Goal: Task Accomplishment & Management: Manage account settings

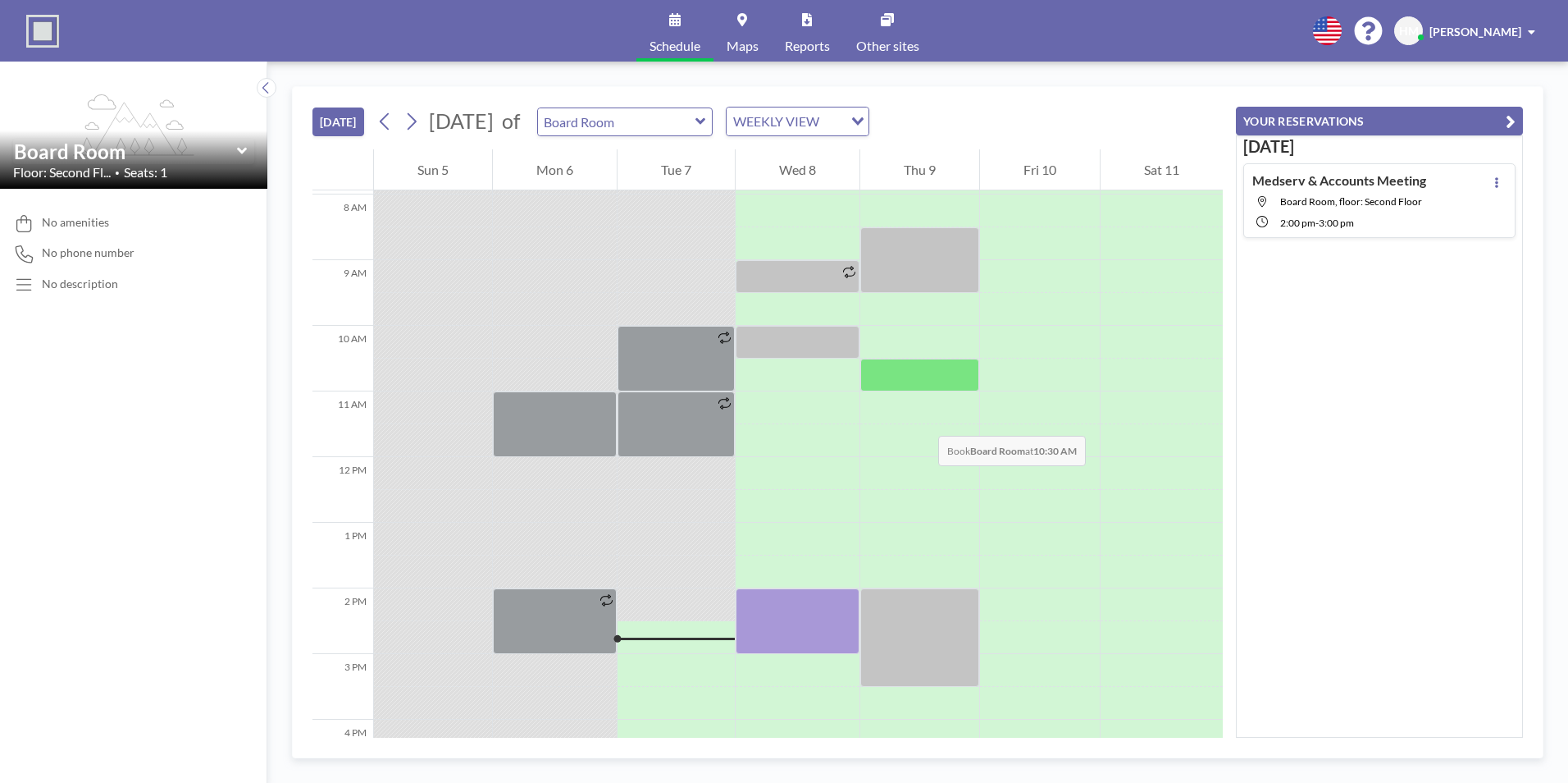
scroll to position [656, 0]
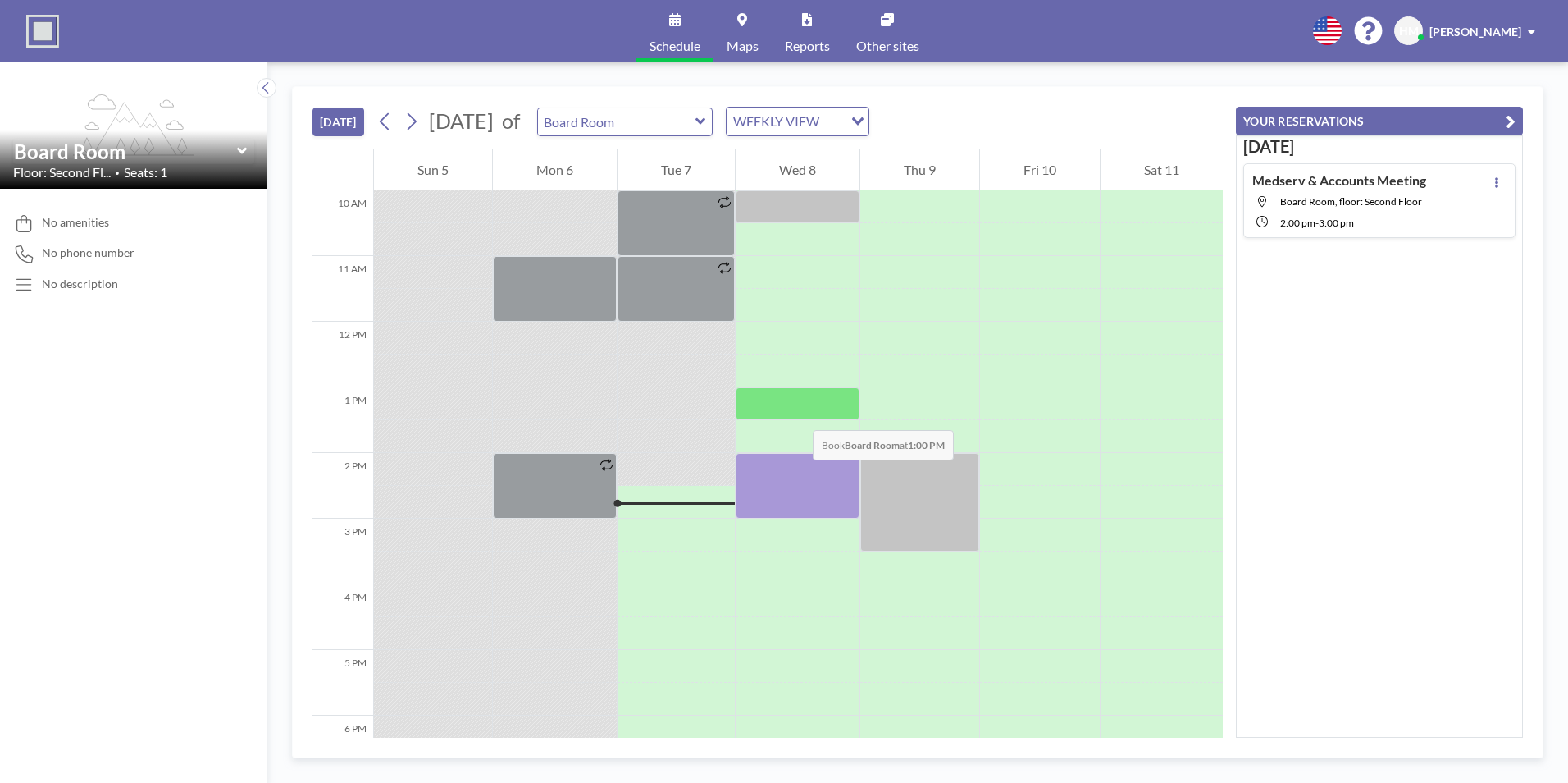
click at [796, 414] on div at bounding box center [798, 403] width 124 height 33
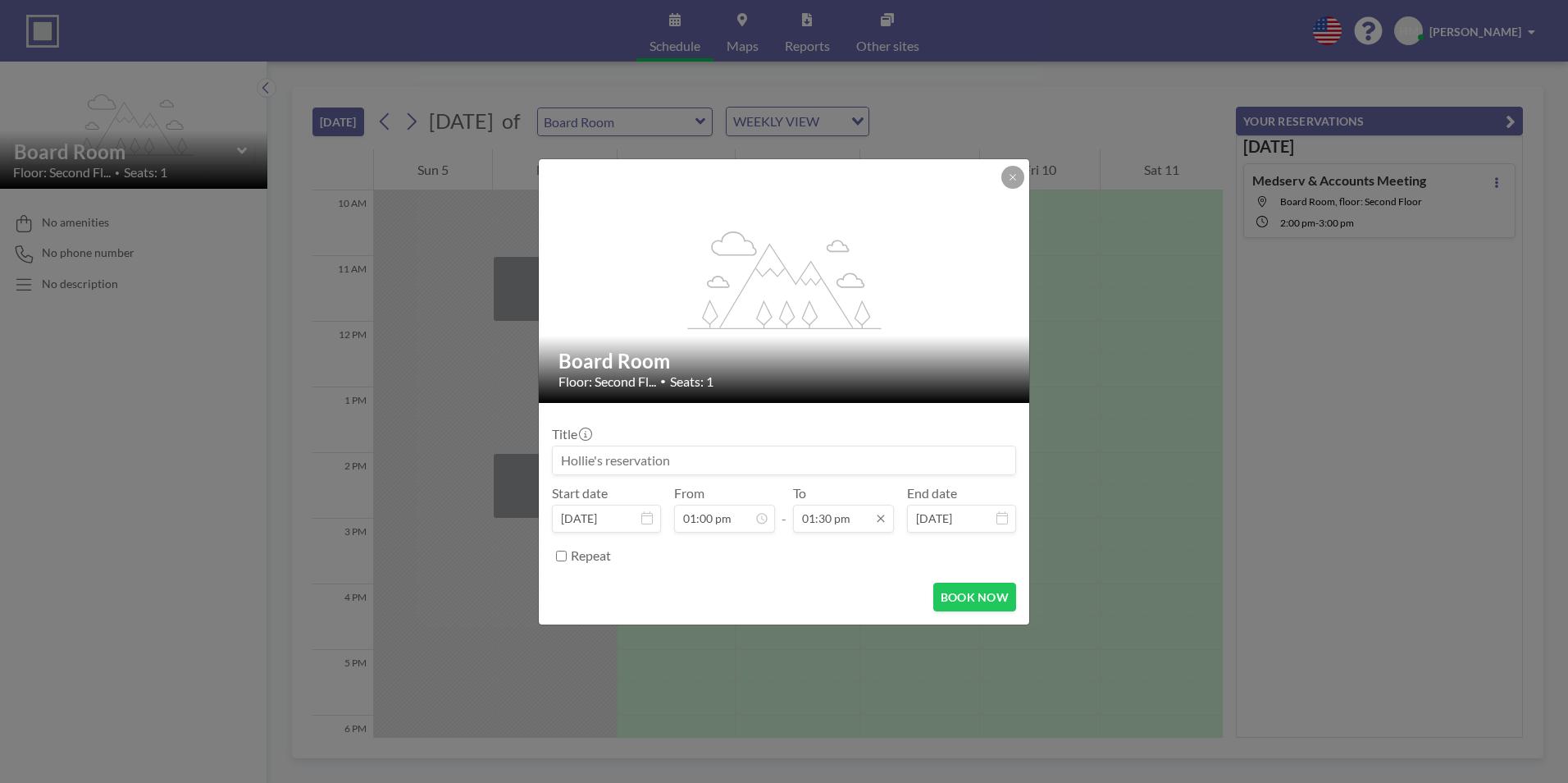
scroll to position [788, 0]
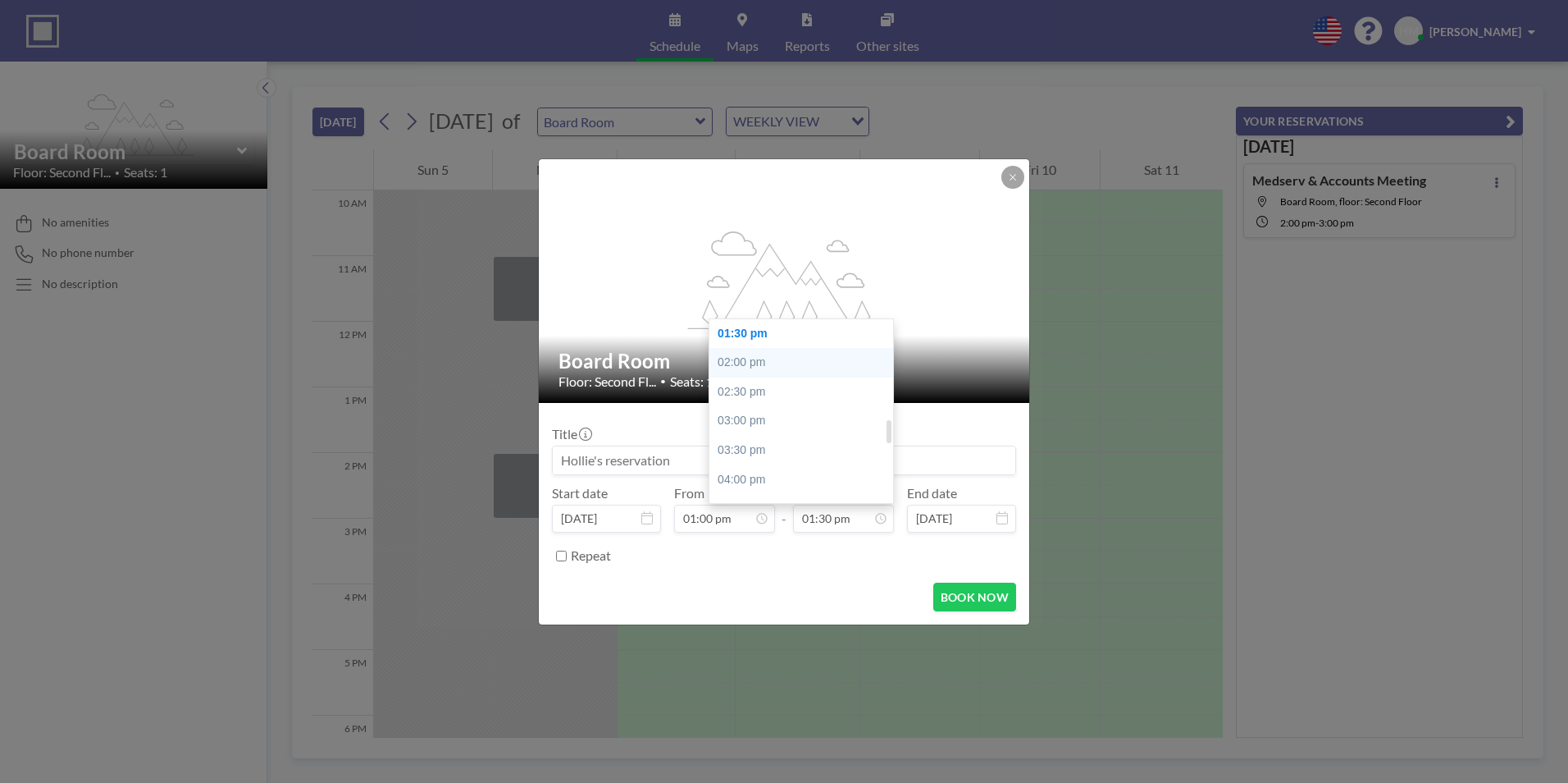
click at [750, 373] on div "02:00 pm" at bounding box center [805, 362] width 192 height 30
type input "02:00 pm"
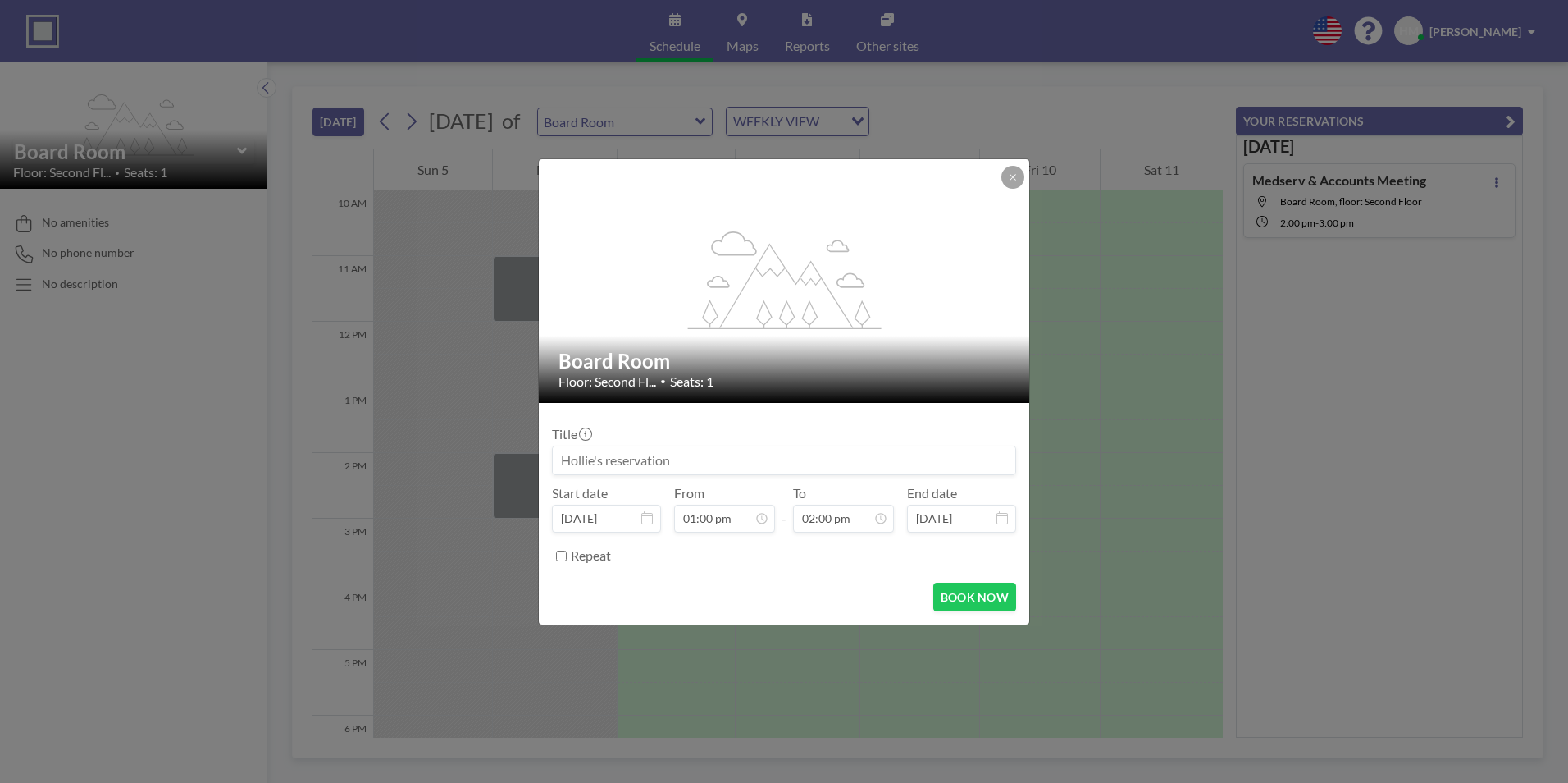
scroll to position [818, 0]
click at [978, 613] on form "Title Start date [DATE] From 01:00 pm - To 02:00 pm End date [DATE] Repeat BOOK…" at bounding box center [784, 514] width 490 height 222
click at [978, 603] on button "BOOK NOW" at bounding box center [975, 597] width 83 height 29
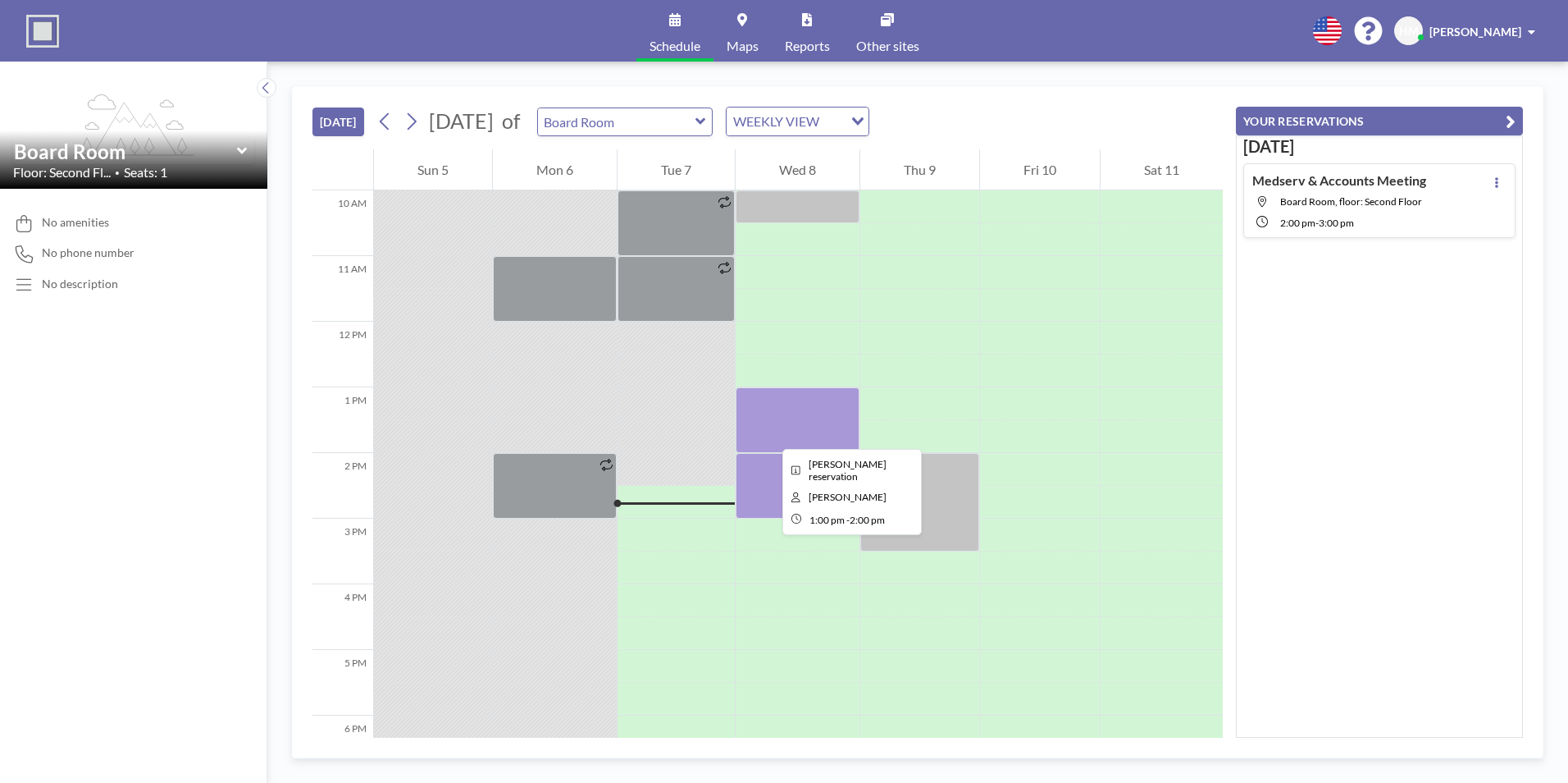
drag, startPoint x: 769, startPoint y: 434, endPoint x: 723, endPoint y: 456, distance: 51.0
click at [723, 456] on div at bounding box center [676, 469] width 118 height 33
click at [767, 441] on div at bounding box center [798, 419] width 124 height 66
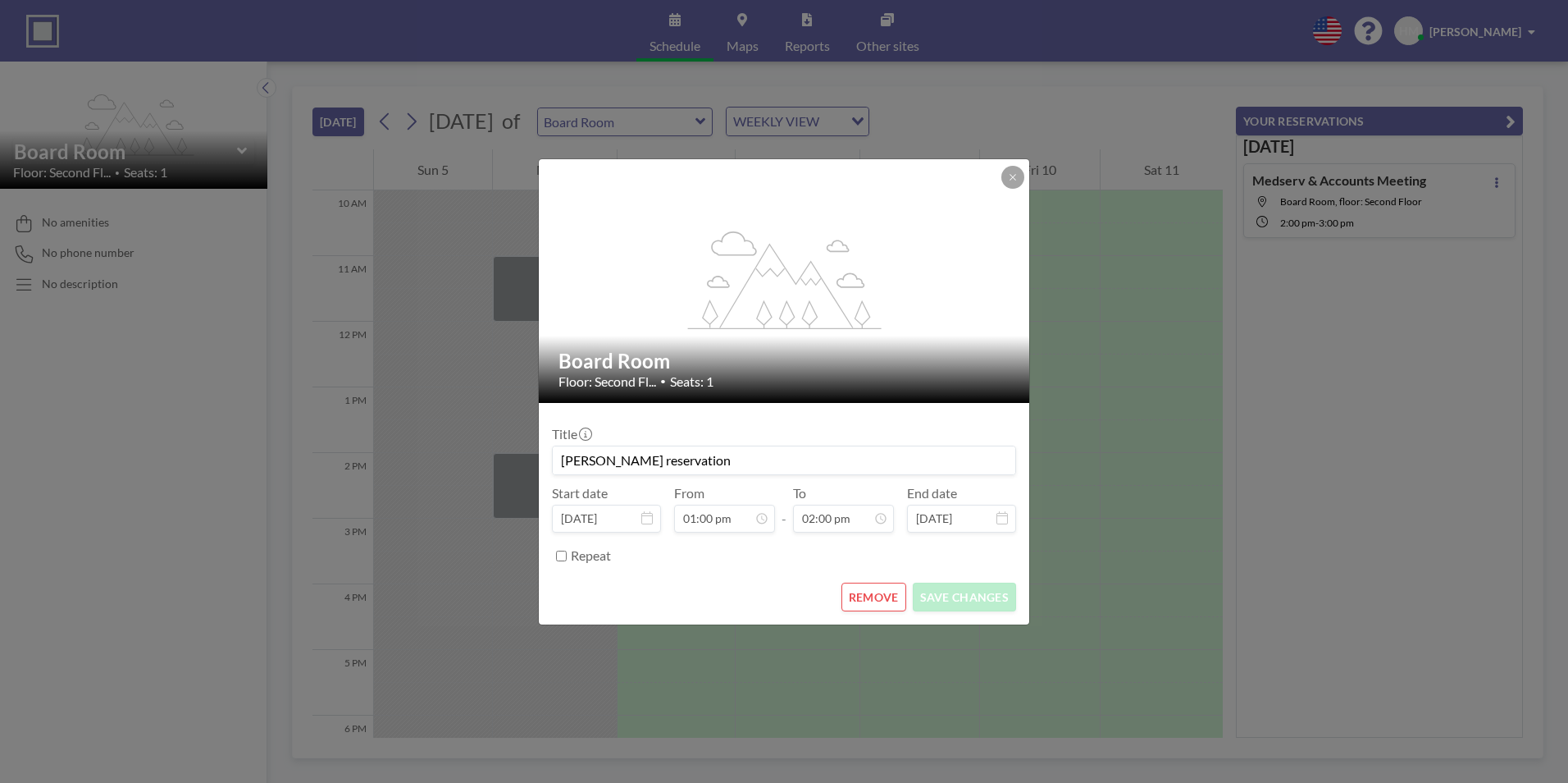
drag, startPoint x: 767, startPoint y: 441, endPoint x: 715, endPoint y: 464, distance: 56.9
click at [715, 464] on input "[PERSON_NAME] reservation" at bounding box center [784, 460] width 462 height 28
type input "H"
type input "Medserv & Accounts Meeting"
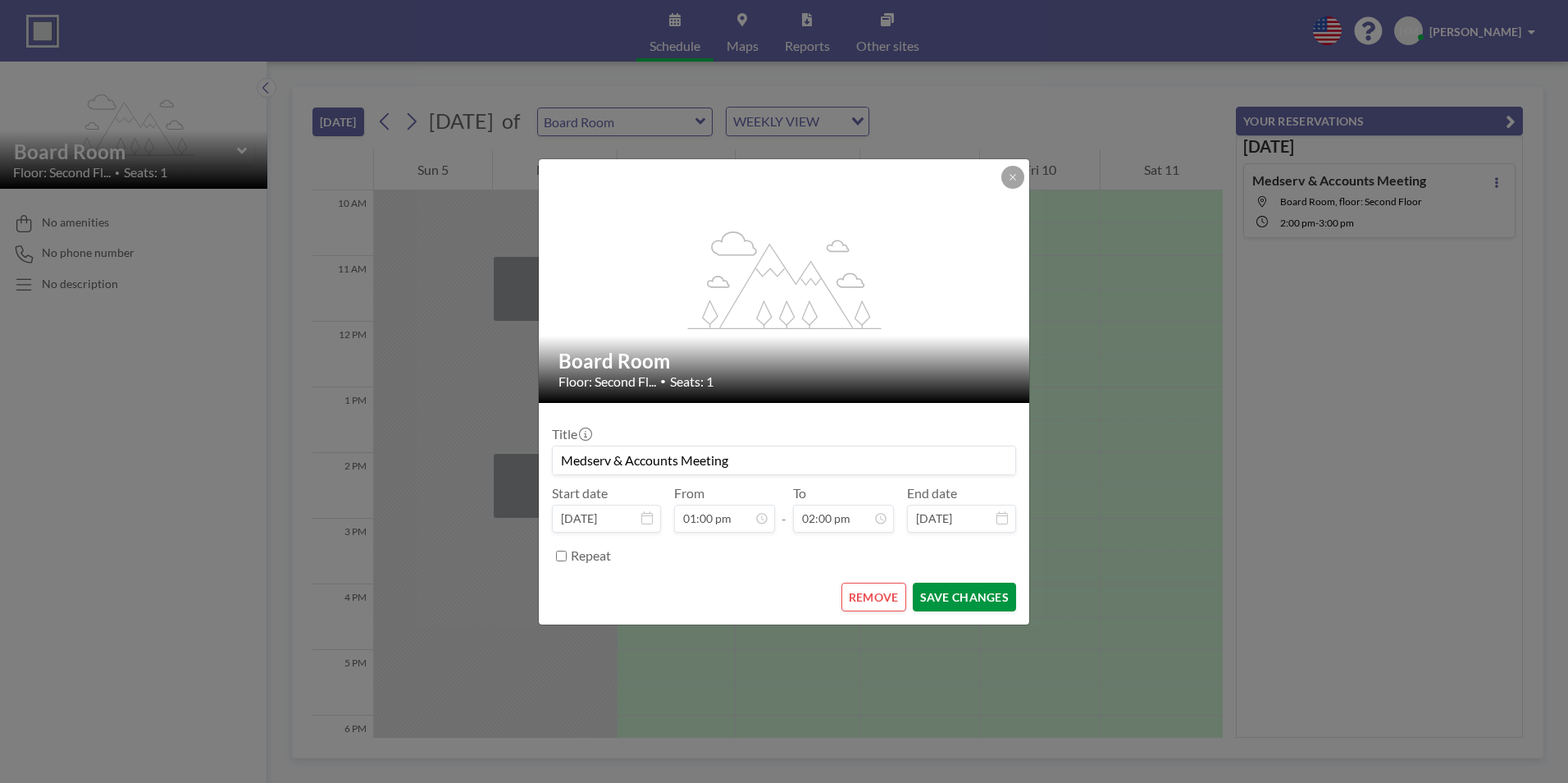
click at [948, 589] on button "SAVE CHANGES" at bounding box center [964, 597] width 103 height 29
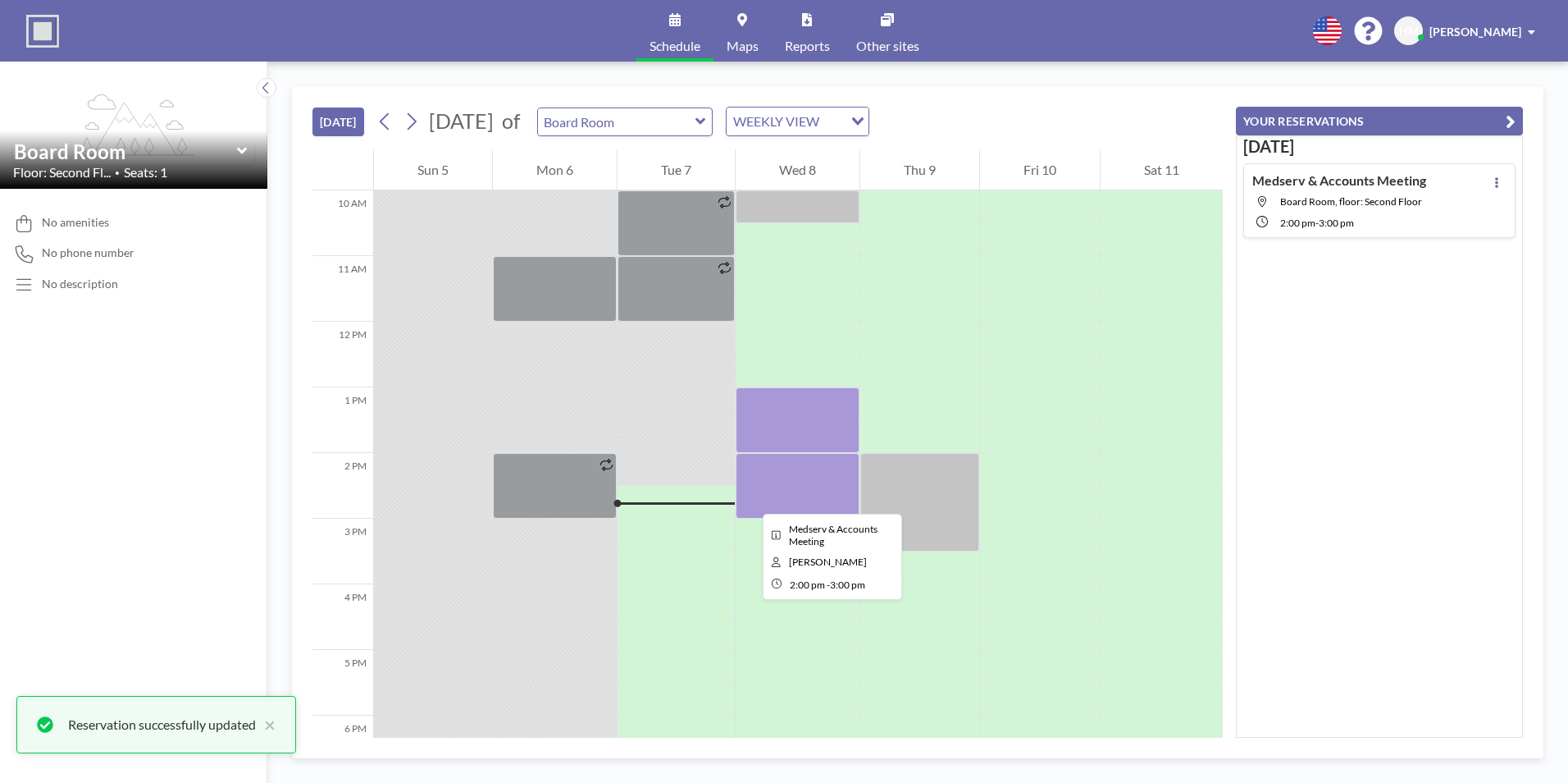
drag, startPoint x: 749, startPoint y: 499, endPoint x: 677, endPoint y: 404, distance: 119.2
click at [677, 404] on div at bounding box center [676, 403] width 118 height 33
click at [772, 488] on div at bounding box center [798, 485] width 124 height 66
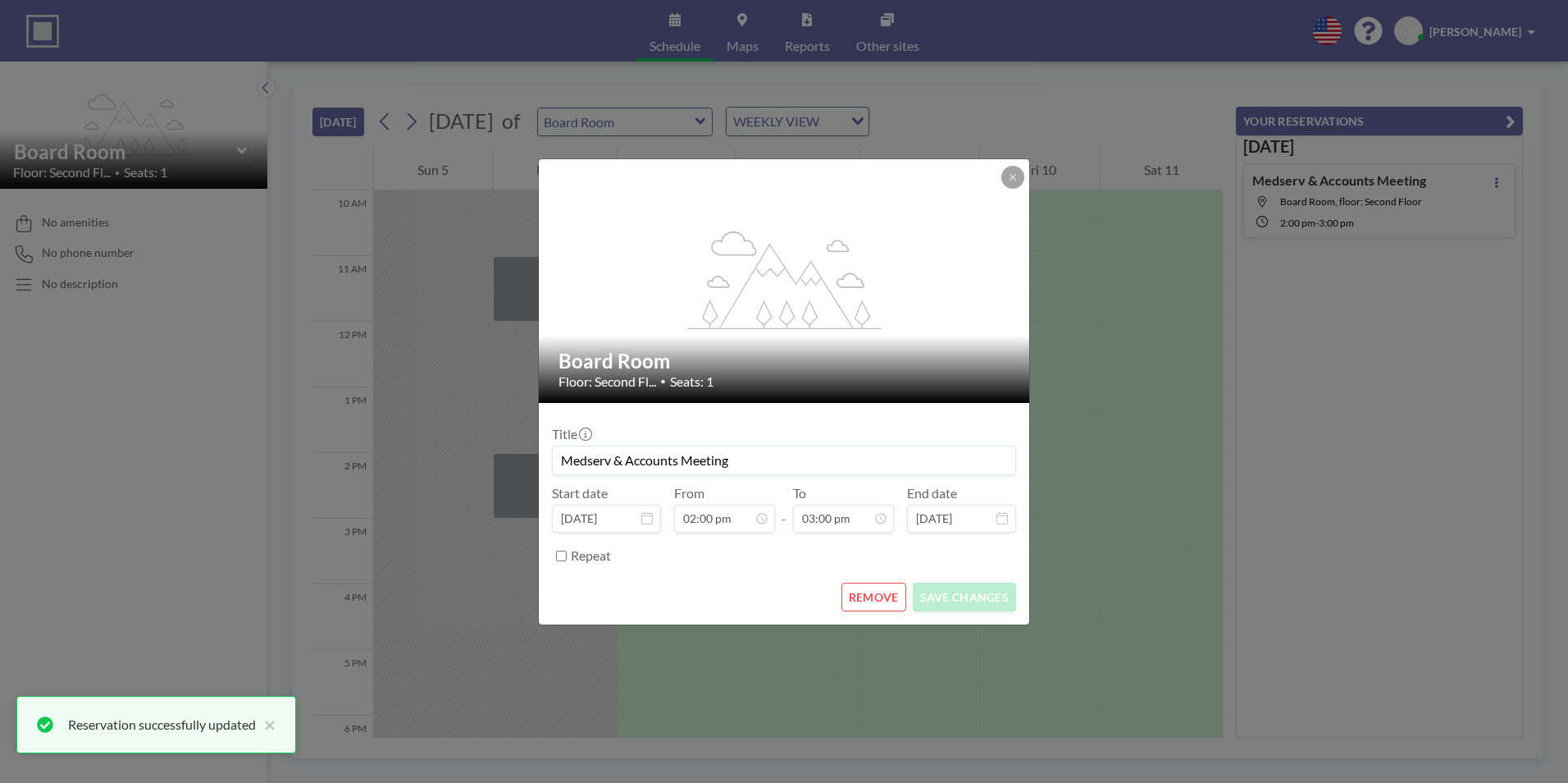
click at [772, 488] on div "From 02:00 pm" at bounding box center [724, 508] width 101 height 48
drag, startPoint x: 772, startPoint y: 488, endPoint x: 857, endPoint y: 594, distance: 135.9
click at [857, 594] on button "REMOVE" at bounding box center [874, 597] width 65 height 29
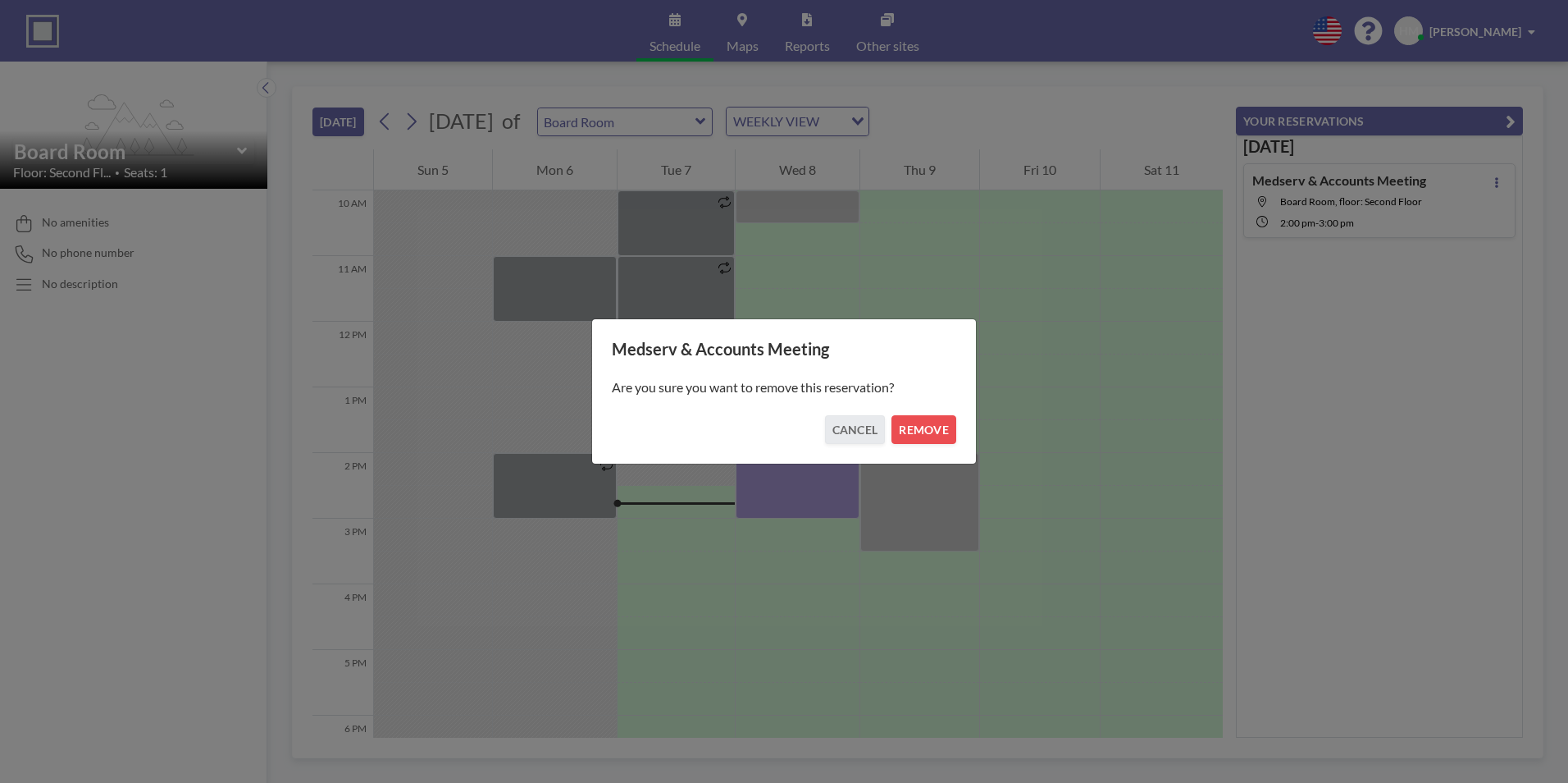
drag, startPoint x: 914, startPoint y: 436, endPoint x: 756, endPoint y: 12, distance: 452.5
click at [914, 433] on button "REMOVE" at bounding box center [924, 429] width 65 height 29
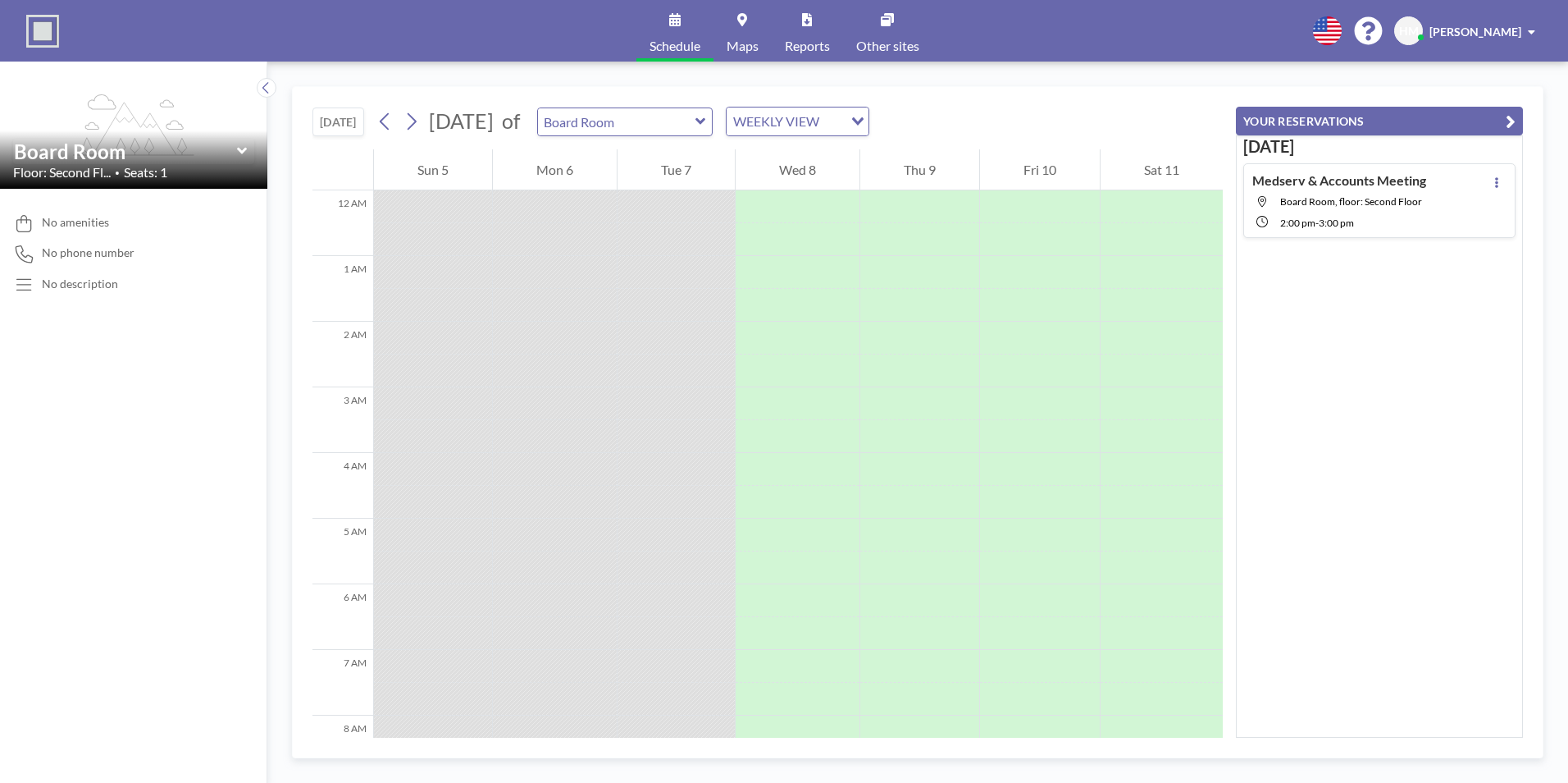
scroll to position [602, 0]
